Goal: Task Accomplishment & Management: Use online tool/utility

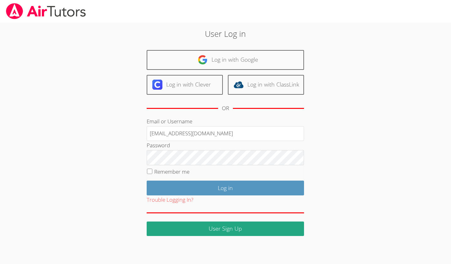
type input "[EMAIL_ADDRESS][DOMAIN_NAME]"
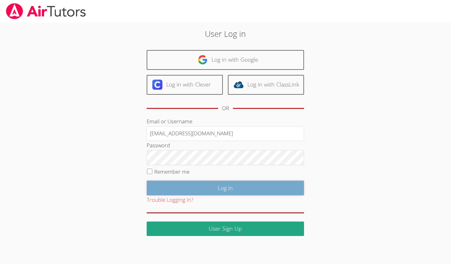
click at [259, 193] on input "Log in" at bounding box center [225, 188] width 157 height 15
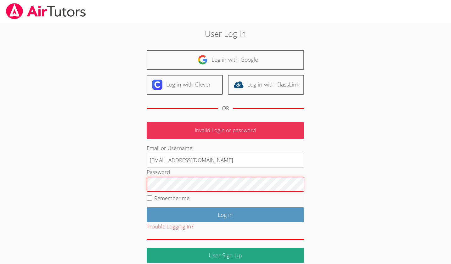
click at [147, 207] on input "Log in" at bounding box center [225, 214] width 157 height 15
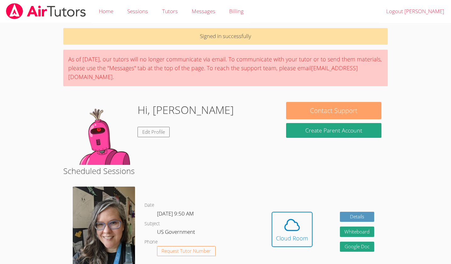
scroll to position [15, 0]
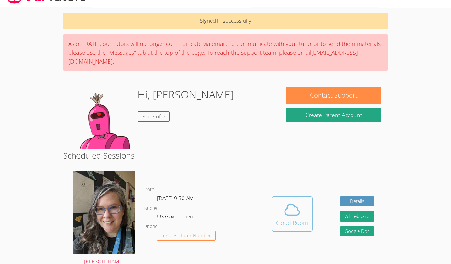
click at [305, 210] on span at bounding box center [292, 210] width 32 height 18
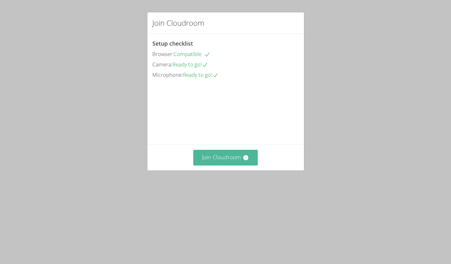
click at [228, 165] on button "Join Cloudroom" at bounding box center [225, 157] width 64 height 15
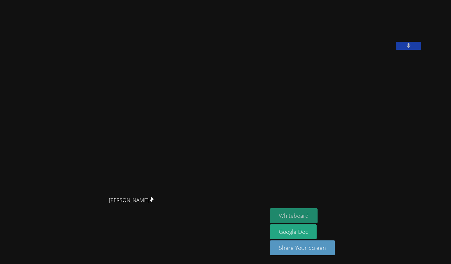
click at [313, 218] on button "Whiteboard" at bounding box center [294, 215] width 48 height 15
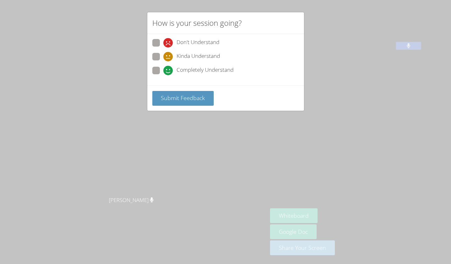
click at [163, 75] on span at bounding box center [163, 75] width 0 height 0
click at [163, 72] on input "Completely Understand" at bounding box center [165, 69] width 5 height 5
radio input "true"
click at [174, 99] on span "Submit Feedback" at bounding box center [183, 98] width 44 height 8
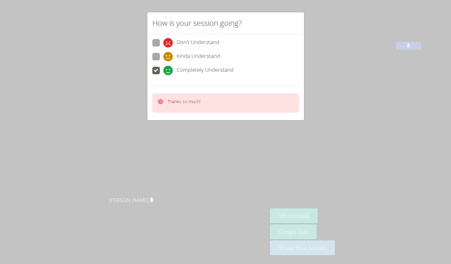
click at [338, 127] on div "How is your session going? Don't Understand Kinda Understand Completely Underst…" at bounding box center [225, 132] width 451 height 264
